Goal: Task Accomplishment & Management: Use online tool/utility

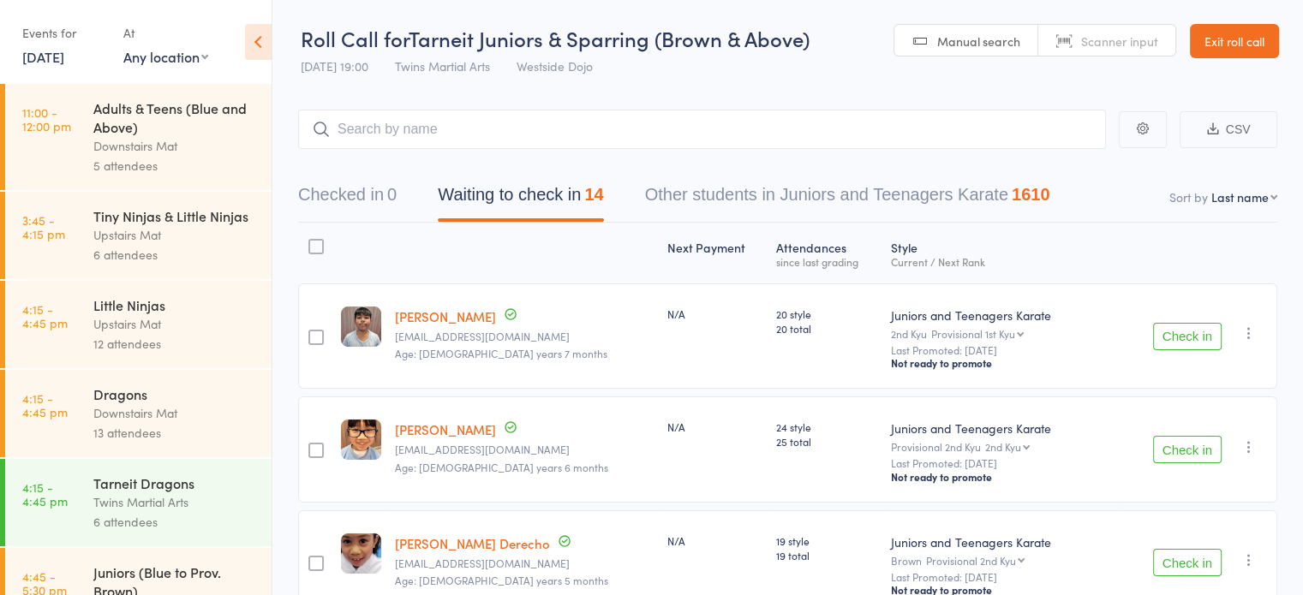
click at [323, 248] on div at bounding box center [315, 246] width 15 height 15
click at [312, 242] on input "checkbox" at bounding box center [312, 242] width 0 height 0
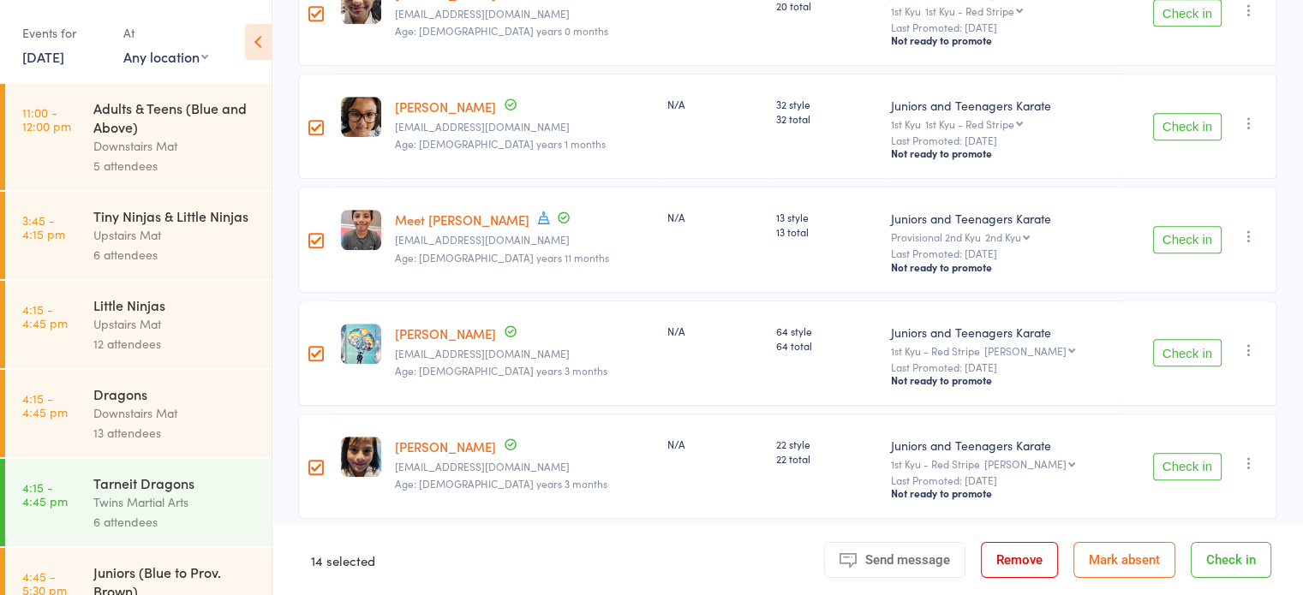
scroll to position [1345, 0]
click at [1239, 565] on button "Check in" at bounding box center [1231, 560] width 81 height 36
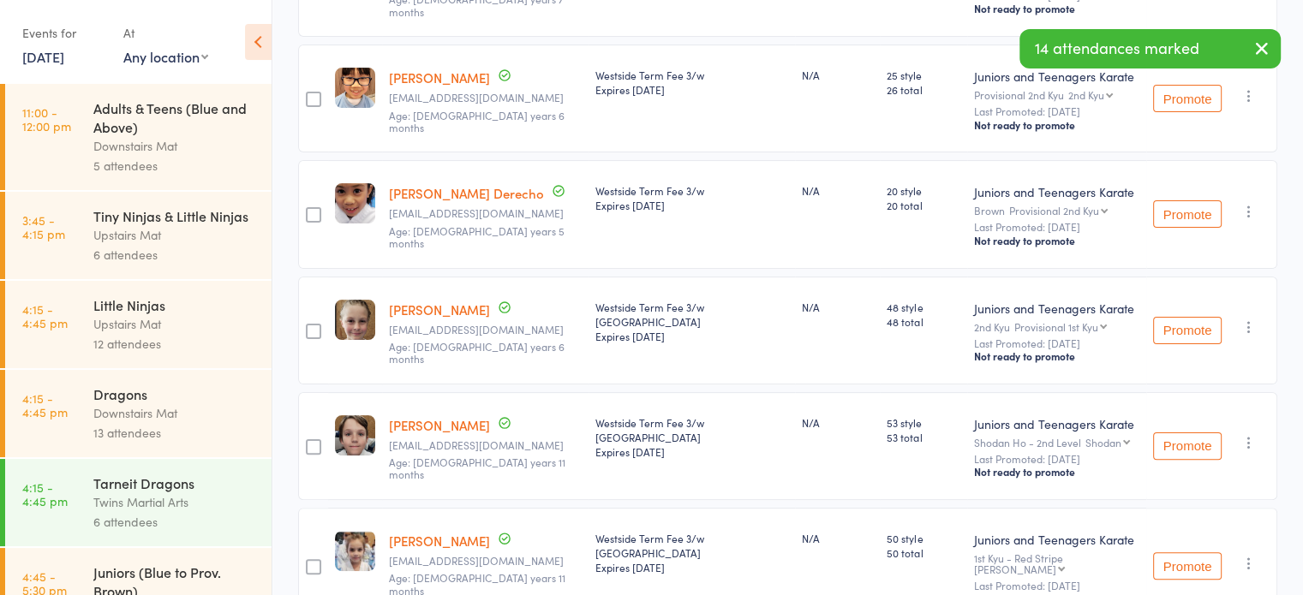
scroll to position [0, 0]
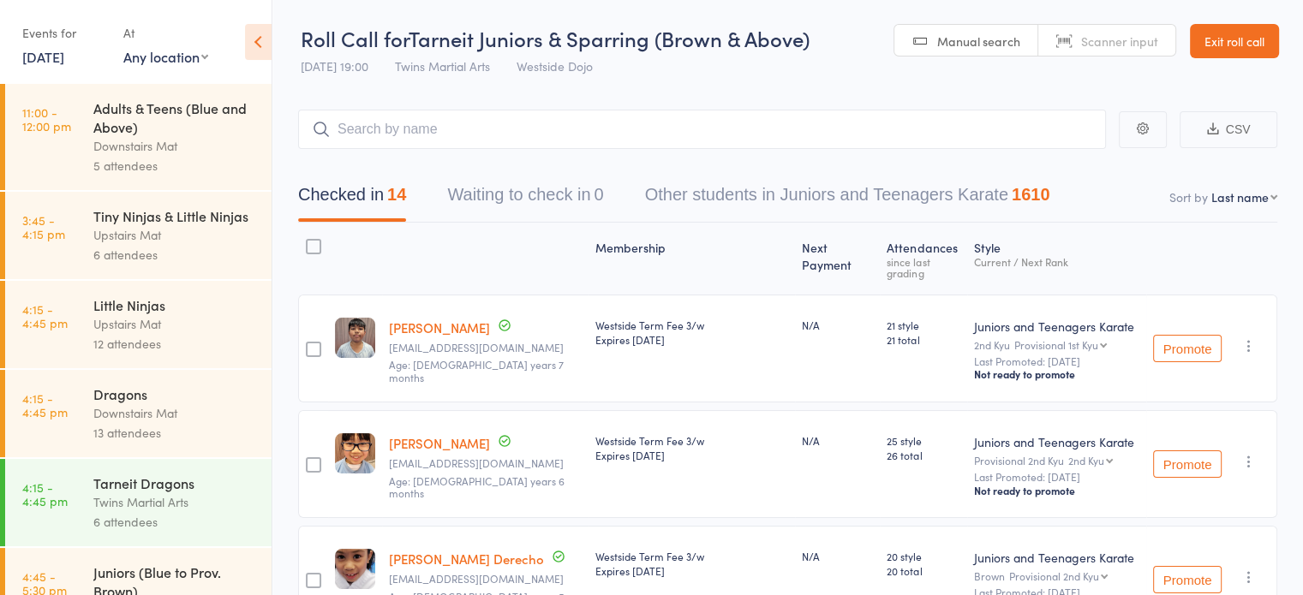
click at [1238, 202] on select "First name Last name Birthday [DATE]? Behind on payments? Check in time Next pa…" at bounding box center [1244, 196] width 66 height 17
select select "0"
click at [1211, 188] on select "First name Last name Birthday [DATE]? Behind on payments? Check in time Next pa…" at bounding box center [1244, 196] width 66 height 17
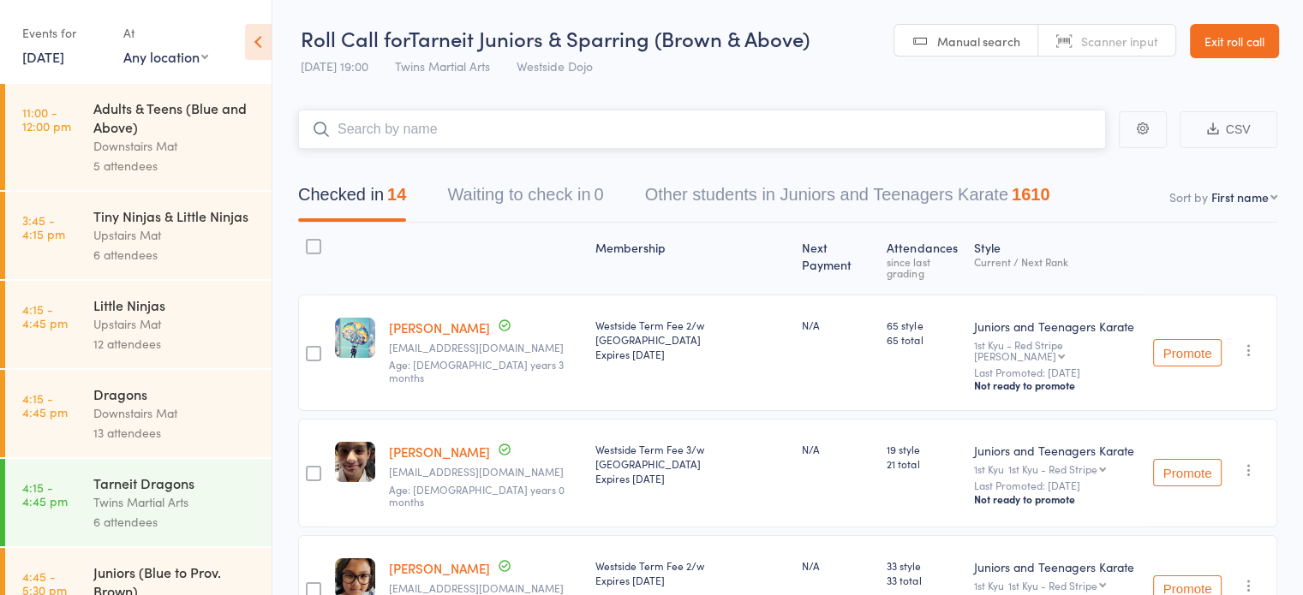
click at [846, 128] on input "search" at bounding box center [702, 129] width 808 height 39
type input "[PERSON_NAME]"
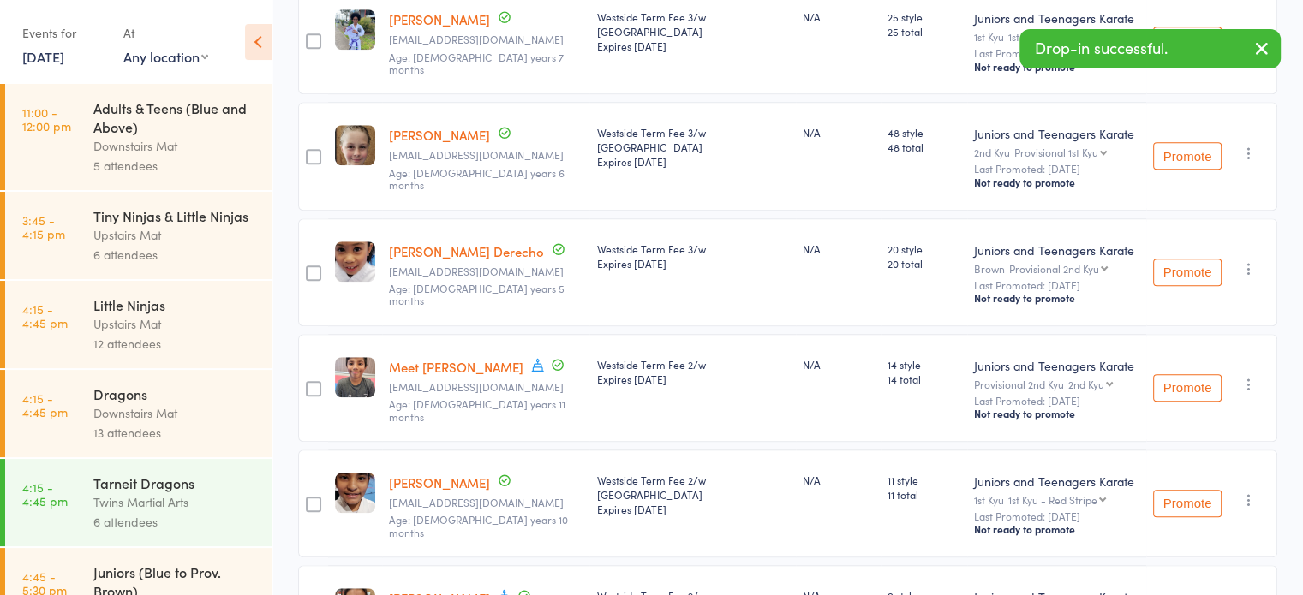
scroll to position [1378, 0]
click at [798, 369] on div "N/A" at bounding box center [839, 387] width 86 height 108
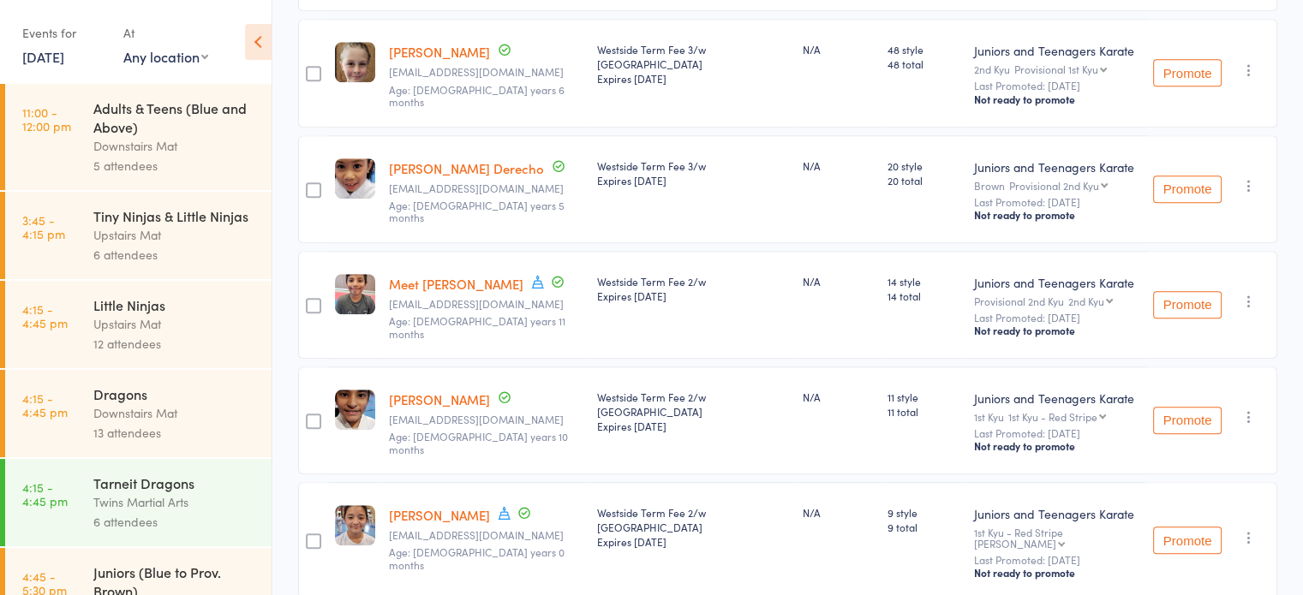
scroll to position [1460, 0]
click at [802, 390] on div "N/A" at bounding box center [839, 421] width 86 height 108
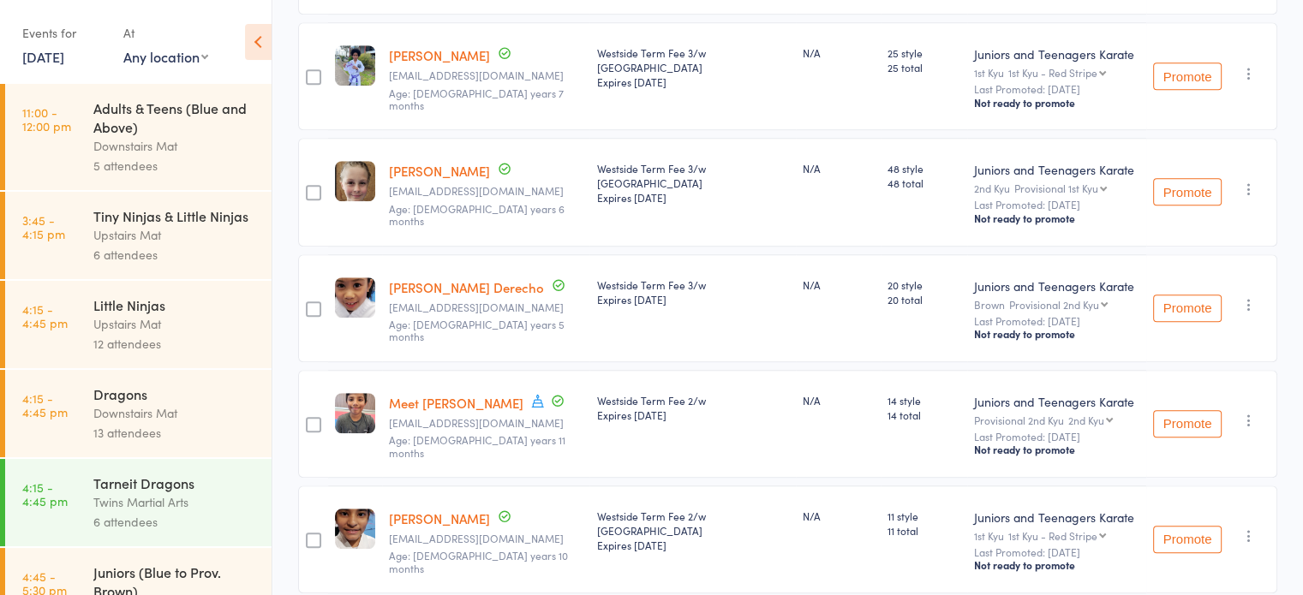
scroll to position [1340, 0]
click at [803, 371] on div "N/A" at bounding box center [839, 425] width 86 height 108
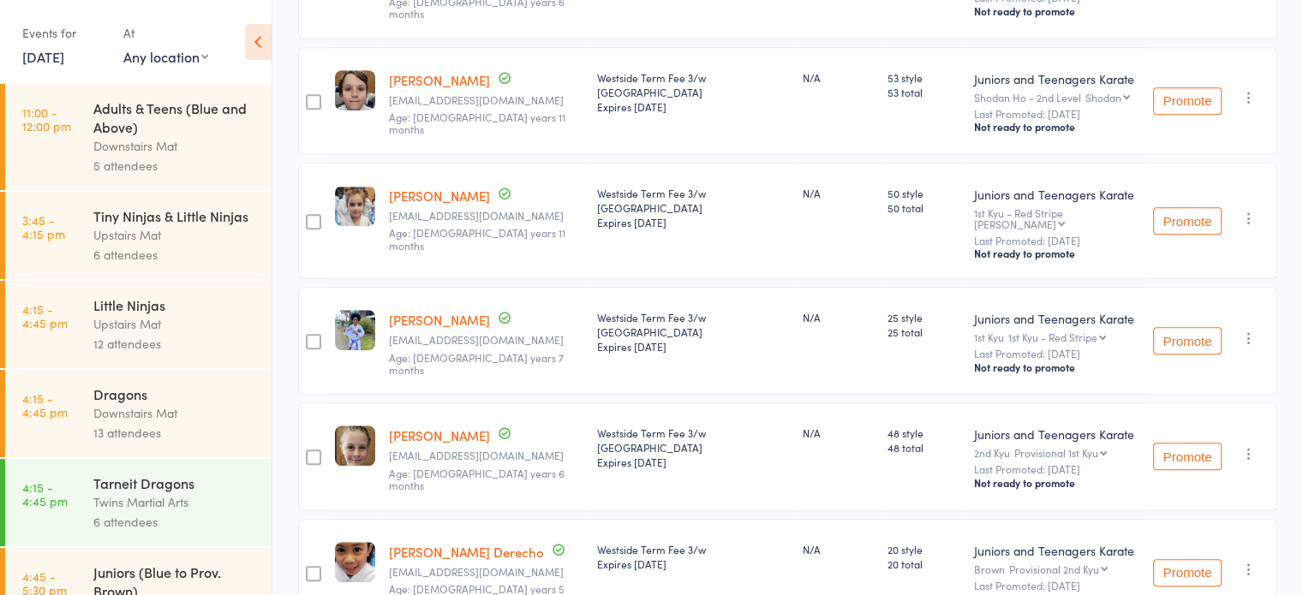
scroll to position [1076, 0]
click at [798, 338] on div "Membership Next Payment Atten­dances since last grading Style Current / Next Ra…" at bounding box center [787, 69] width 979 height 1844
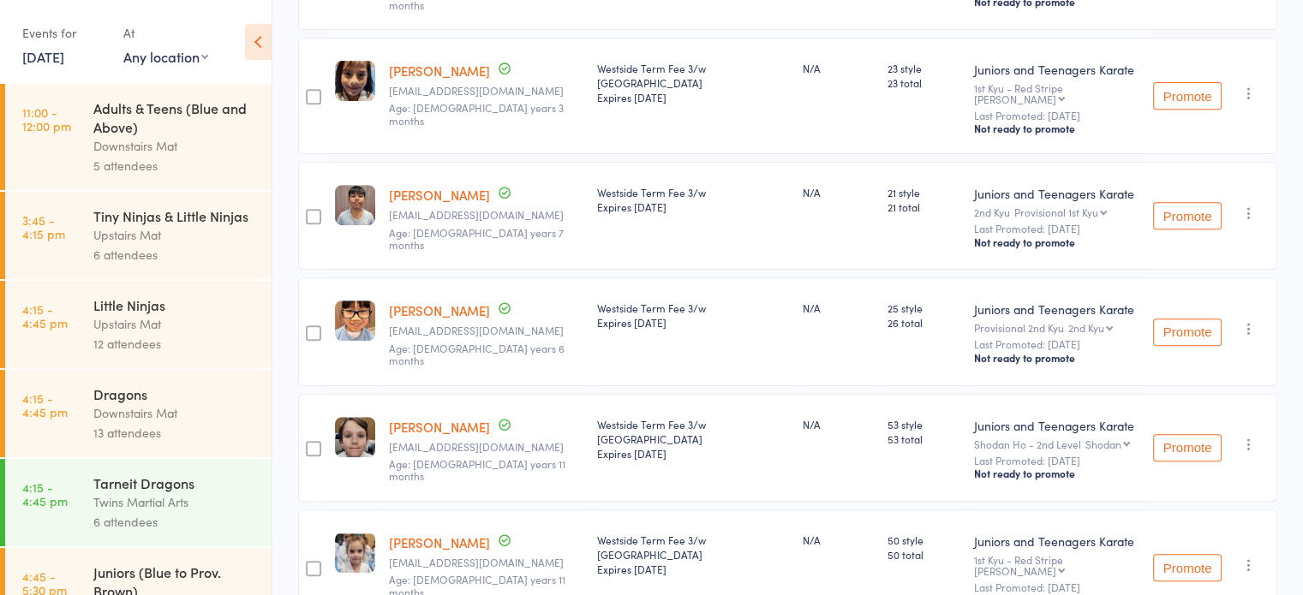
scroll to position [727, 0]
click at [813, 302] on div "N/A" at bounding box center [839, 309] width 72 height 15
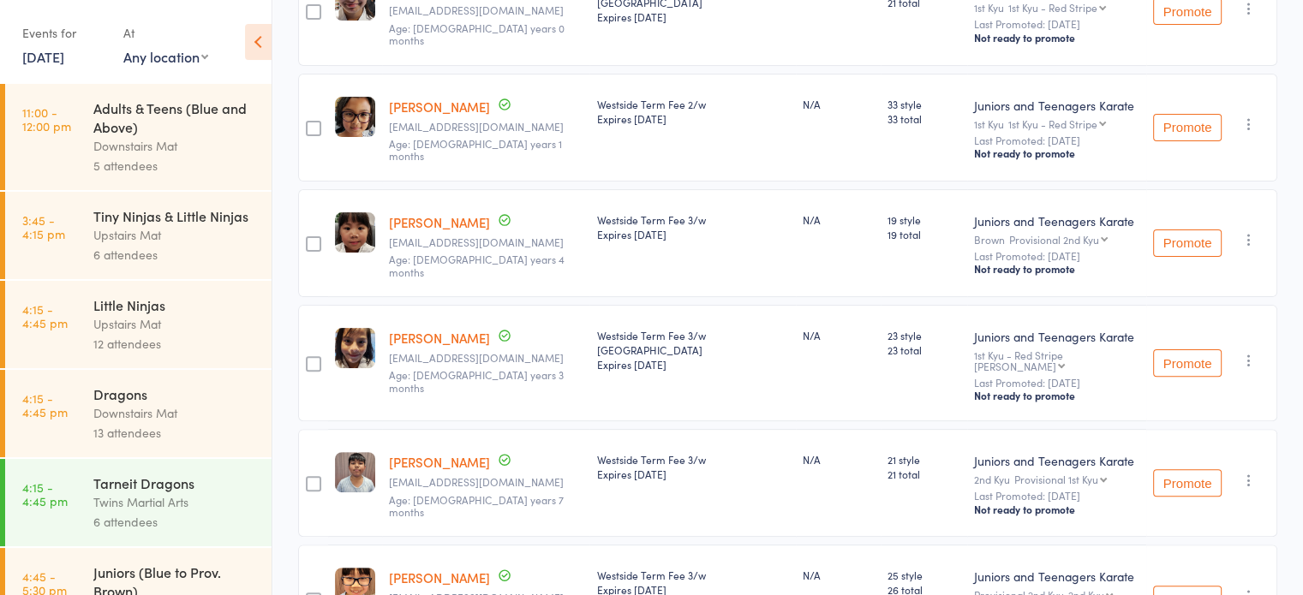
scroll to position [460, 0]
click at [796, 262] on div "N/A" at bounding box center [839, 245] width 86 height 108
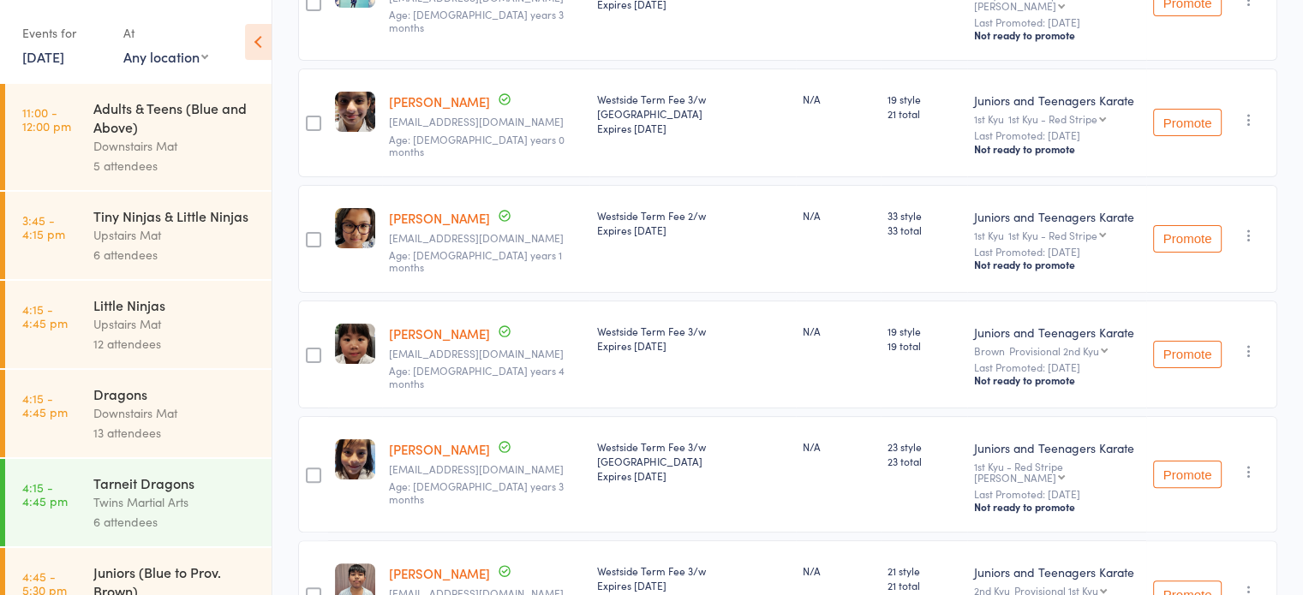
click at [804, 248] on div "N/A" at bounding box center [839, 239] width 86 height 108
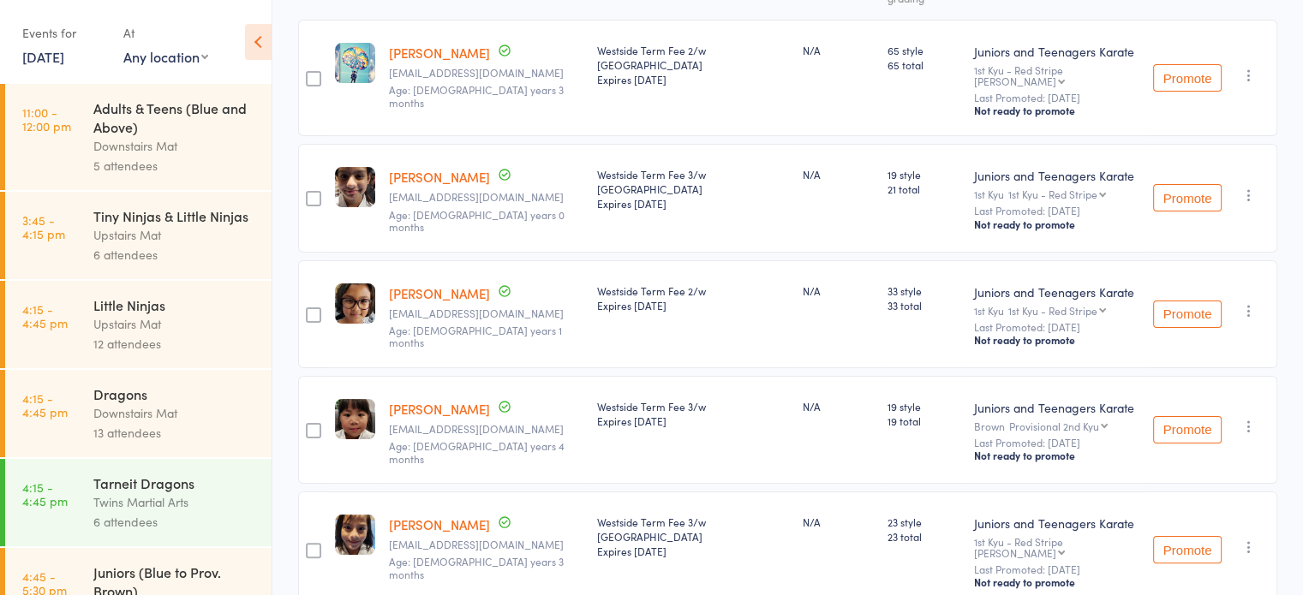
click at [803, 212] on div "N/A" at bounding box center [839, 198] width 86 height 108
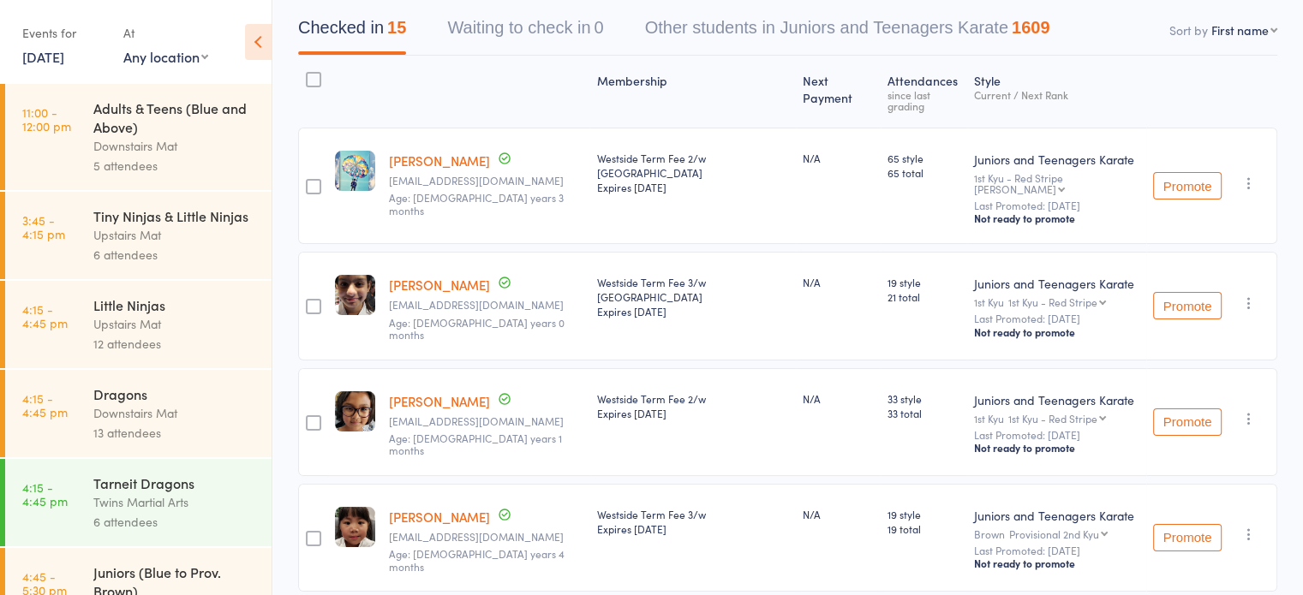
scroll to position [165, 0]
click at [834, 332] on div "N/A" at bounding box center [839, 308] width 86 height 108
